Goal: Transaction & Acquisition: Purchase product/service

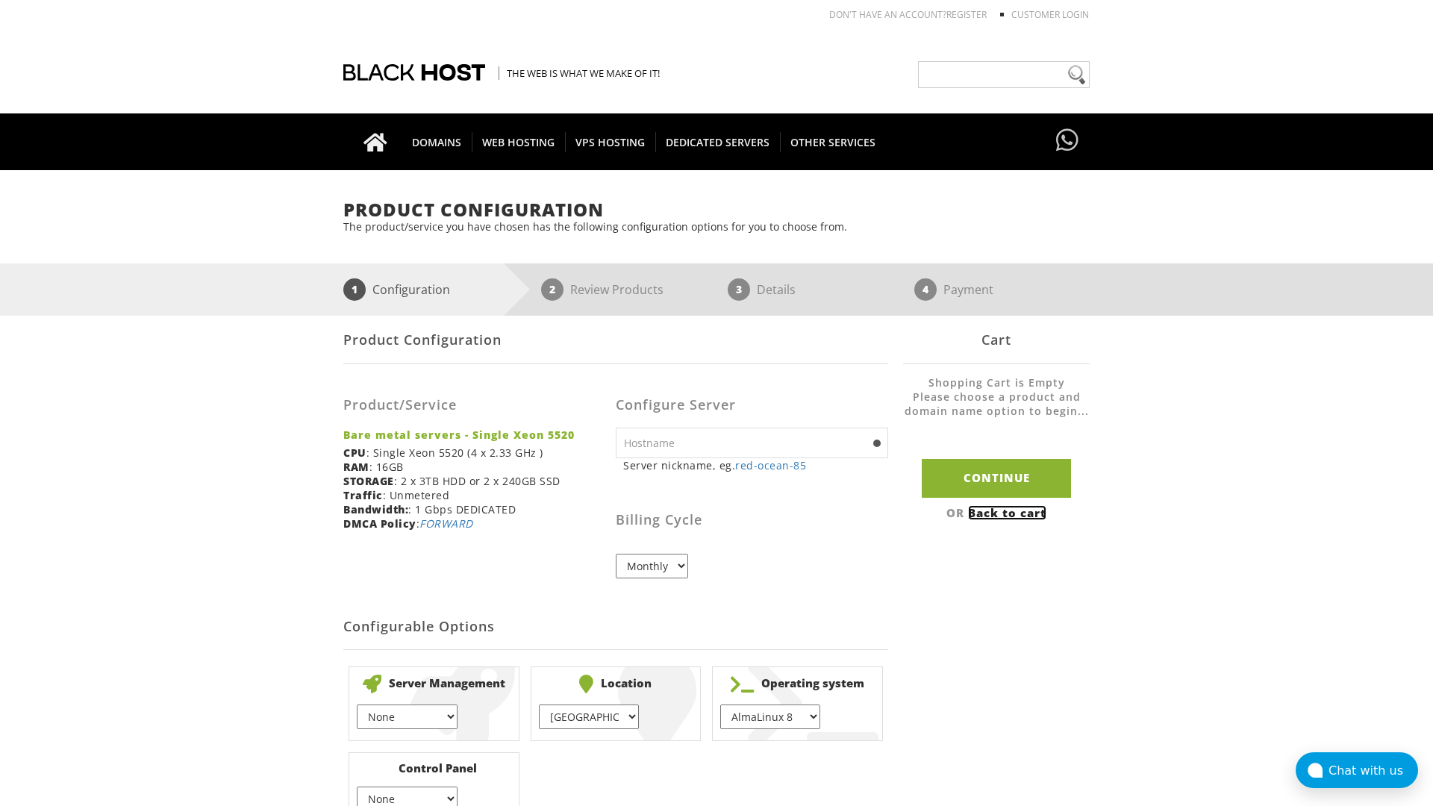
click at [1009, 512] on link "Back to cart" at bounding box center [1007, 512] width 78 height 15
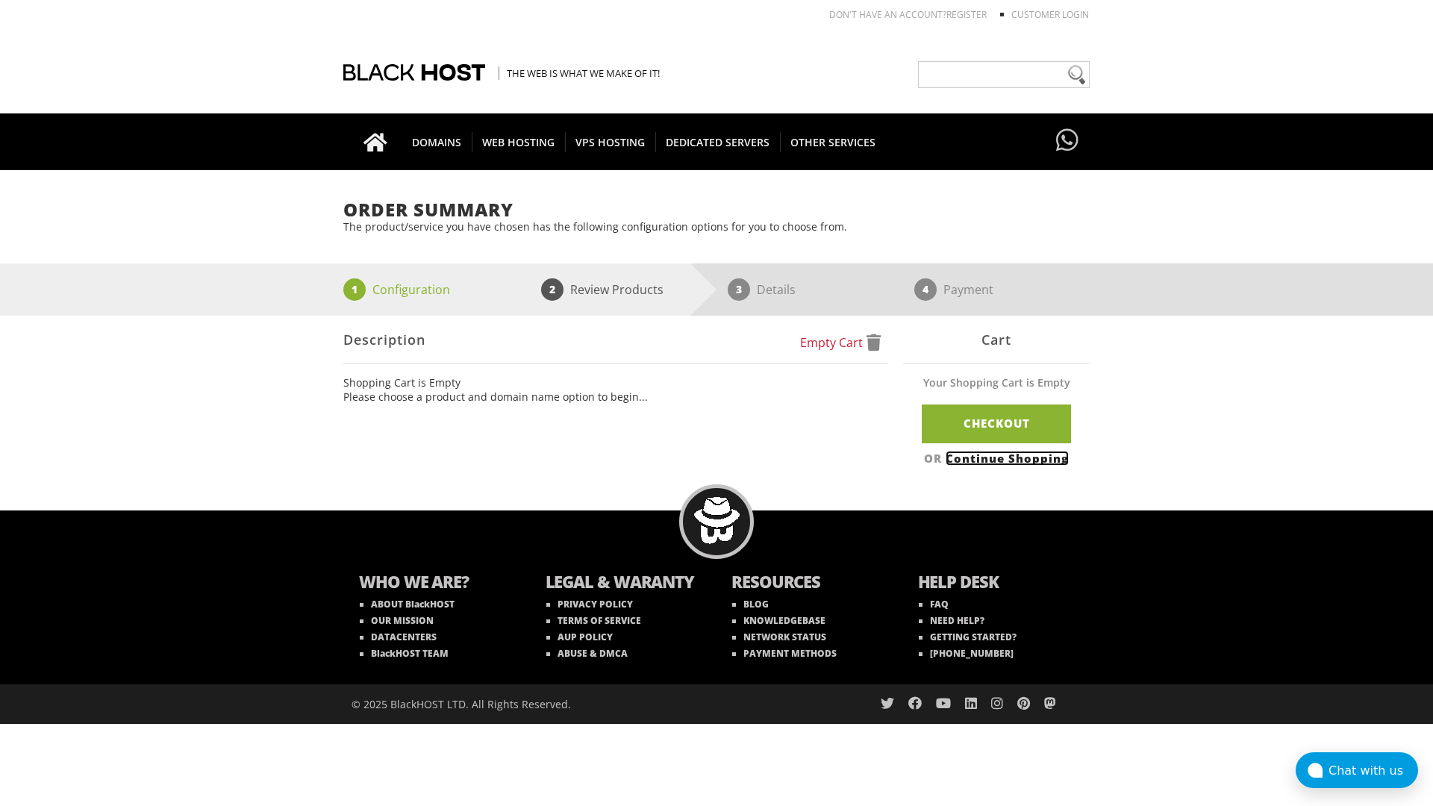
click at [1009, 457] on link "Continue Shopping" at bounding box center [1006, 458] width 123 height 15
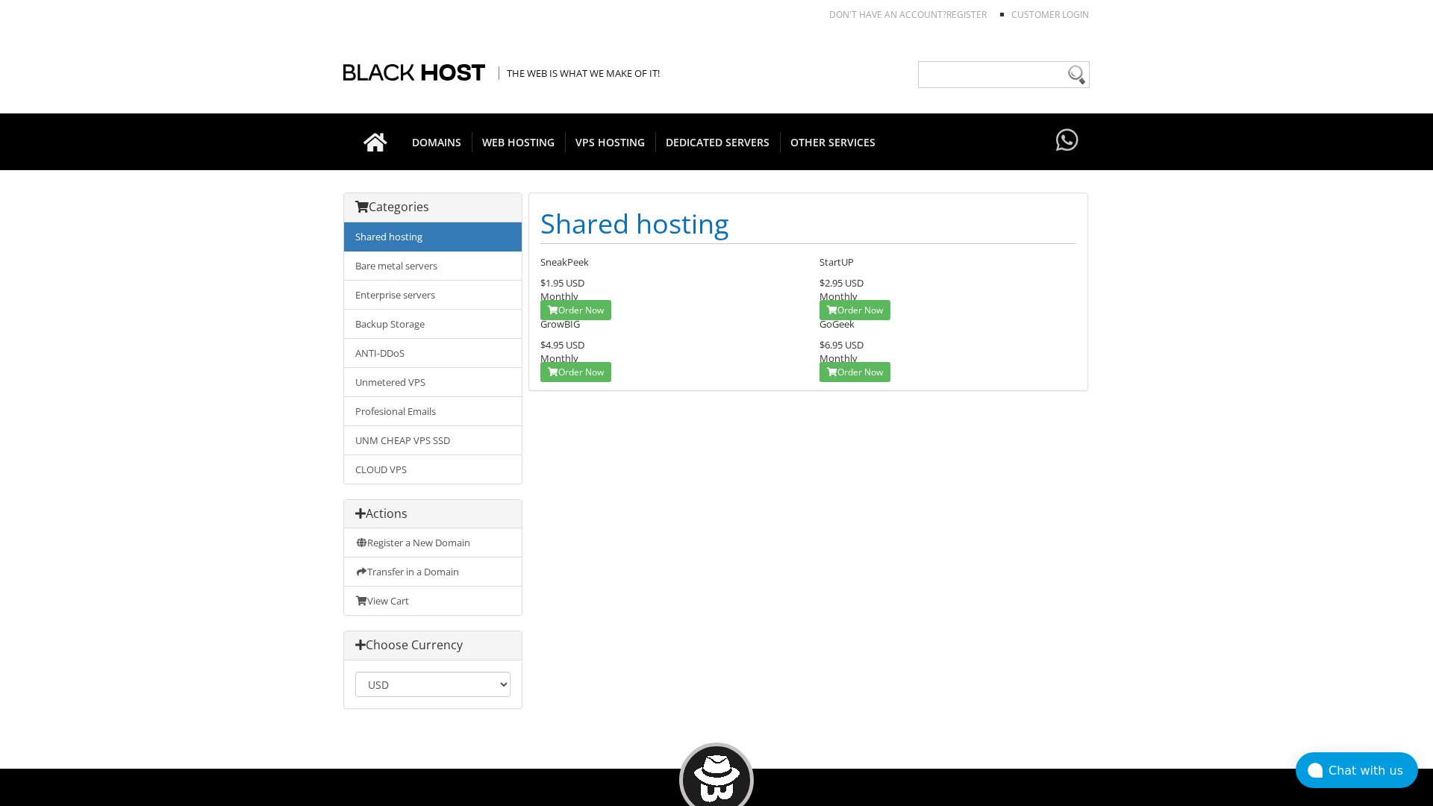
click at [433, 237] on link "Shared hosting" at bounding box center [433, 236] width 178 height 29
